Goal: Task Accomplishment & Management: Manage account settings

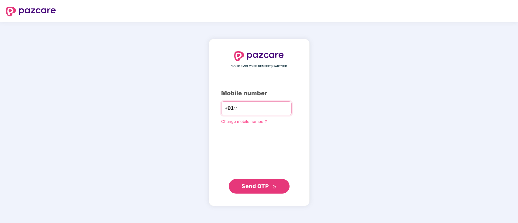
click at [248, 105] on input "number" at bounding box center [264, 109] width 50 height 10
type input "**********"
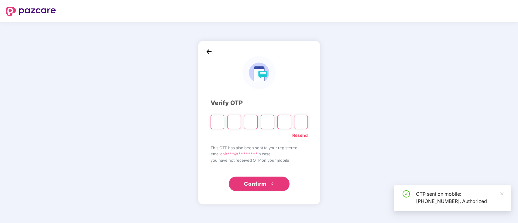
click at [216, 123] on input "Please enter verification code. Digit 1" at bounding box center [218, 122] width 14 height 14
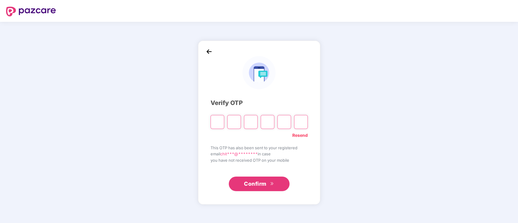
click at [216, 123] on input "Please enter verification code. Digit 1" at bounding box center [218, 122] width 14 height 14
type input "*"
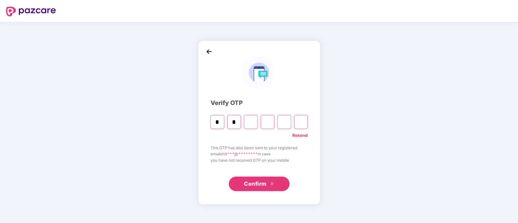
type input "*"
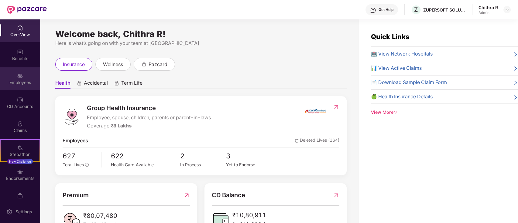
click at [6, 72] on div "Employees" at bounding box center [20, 78] width 40 height 23
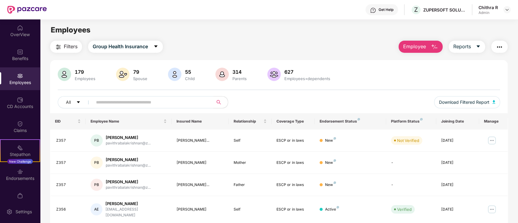
click at [104, 96] on span at bounding box center [151, 102] width 125 height 12
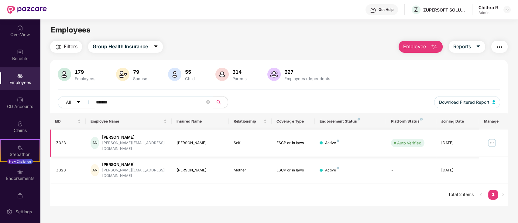
type input "*******"
click at [495, 141] on img at bounding box center [492, 143] width 10 height 10
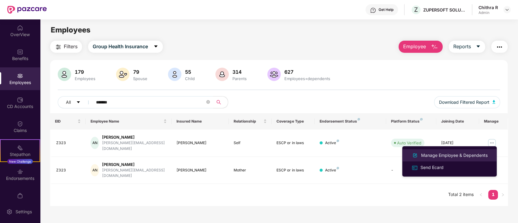
click at [436, 152] on div "Manage Employee & Dependents" at bounding box center [454, 155] width 69 height 7
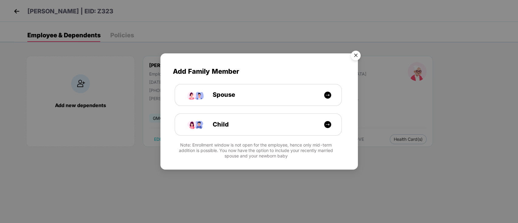
click at [355, 54] on img "Close" at bounding box center [355, 56] width 17 height 17
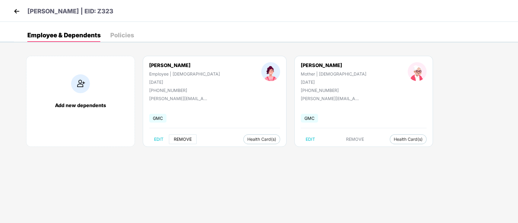
click at [180, 137] on span "REMOVE" at bounding box center [183, 139] width 18 height 5
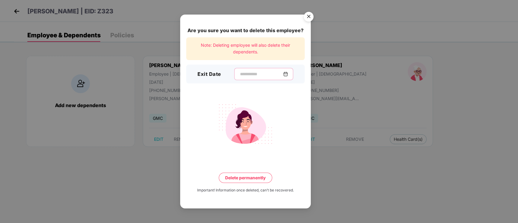
click at [243, 71] on input at bounding box center [262, 74] width 44 height 6
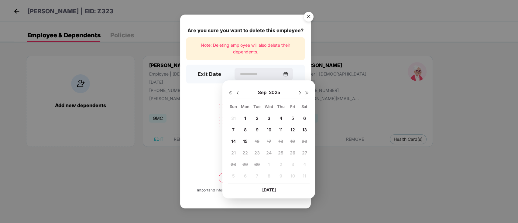
click at [292, 128] on span "12" at bounding box center [292, 129] width 5 height 5
type input "**********"
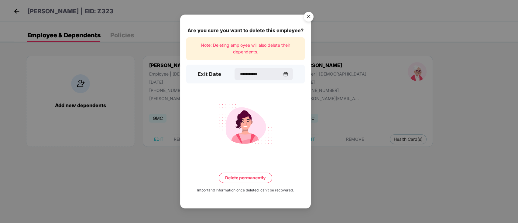
click at [242, 175] on button "Delete permanently" at bounding box center [245, 178] width 53 height 10
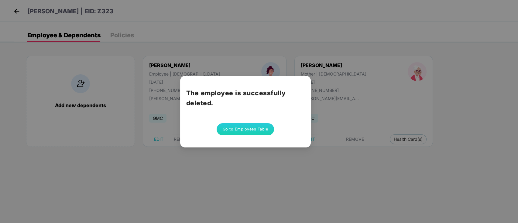
click at [241, 119] on div "The employee is successfully deleted. Go to Employees Table" at bounding box center [245, 112] width 131 height 72
click at [240, 127] on button "Go to Employees Table" at bounding box center [246, 129] width 58 height 12
